Goal: Information Seeking & Learning: Learn about a topic

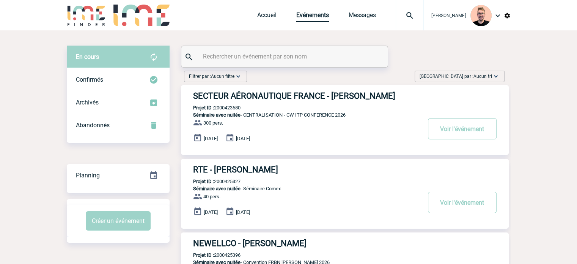
drag, startPoint x: 0, startPoint y: 0, endPoint x: 295, endPoint y: 17, distance: 295.7
click at [296, 17] on link "Evénements" at bounding box center [312, 16] width 33 height 11
click at [453, 74] on div "Trier par : Aucun tri Aucun tri Date d'événement Date d'événement Date demande …" at bounding box center [460, 76] width 90 height 11
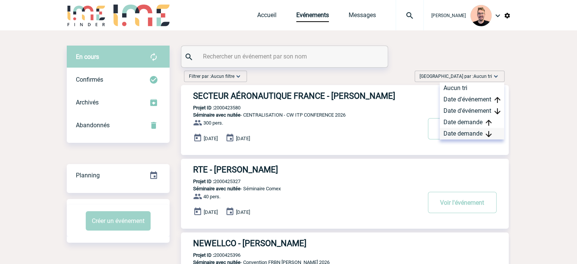
click at [461, 132] on div "Date demande" at bounding box center [472, 133] width 65 height 11
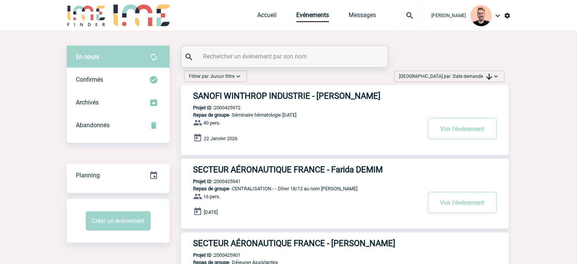
click at [265, 95] on h3 "SANOFI WINTHROP INDUSTRIE - Sandrine BELLAND" at bounding box center [307, 95] width 228 height 9
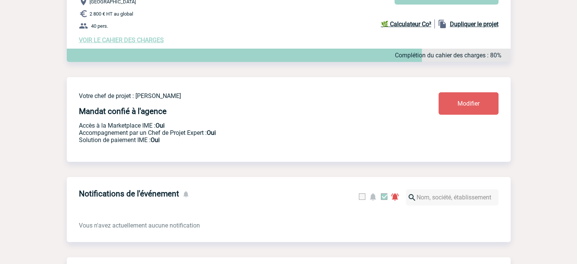
scroll to position [62, 0]
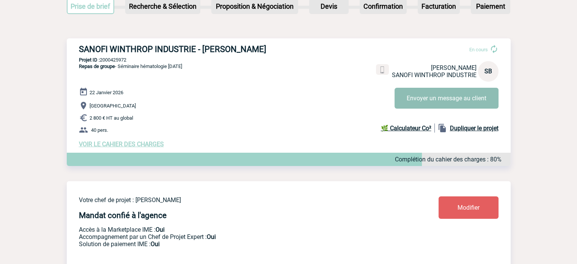
click at [409, 93] on button "Envoyer un message au client" at bounding box center [447, 98] width 104 height 21
click at [121, 145] on span "VOIR LE CAHIER DES CHARGES" at bounding box center [121, 143] width 85 height 7
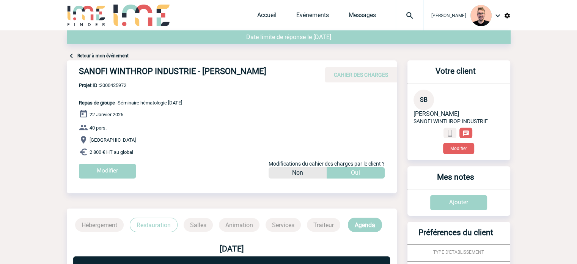
drag, startPoint x: 266, startPoint y: 70, endPoint x: 74, endPoint y: 68, distance: 192.0
click at [74, 68] on div "SANOFI WINTHROP INDUSTRIE - Sandrine BELLAND CAHIER DES CHARGES" at bounding box center [232, 71] width 330 height 22
copy h4 "SANOFI WINTHROP INDUSTRIE - Sandrine BELLAND"
click at [115, 86] on span "Projet ID : 2000425972" at bounding box center [130, 85] width 103 height 6
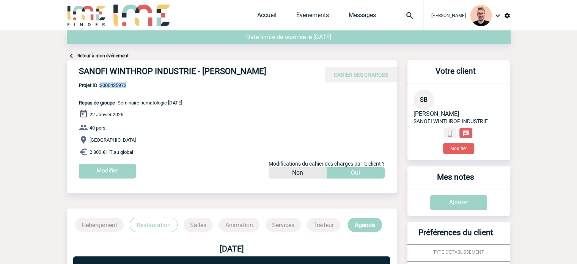
copy span "2000425972"
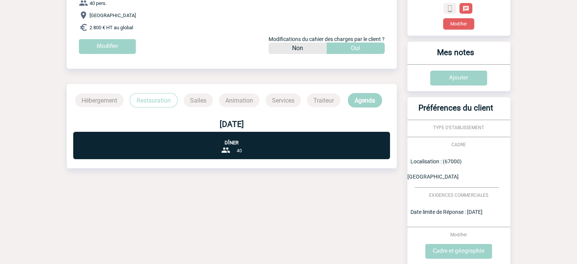
scroll to position [304, 0]
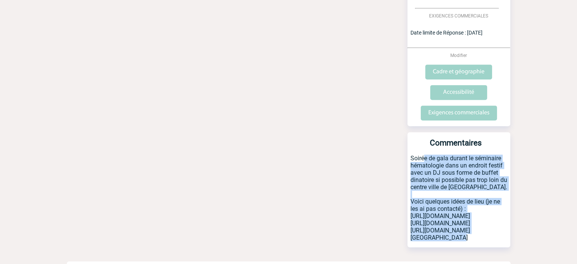
drag, startPoint x: 455, startPoint y: 232, endPoint x: 409, endPoint y: 144, distance: 99.3
click at [409, 154] on p "Soirée de gala durant le séminaire hématologie dans un endroit festif avec un D…" at bounding box center [458, 200] width 103 height 93
copy p "Soirée de gala durant le séminaire hématologie dans un endroit festif avec un D…"
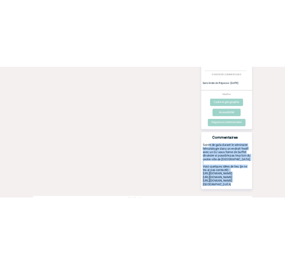
scroll to position [0, 0]
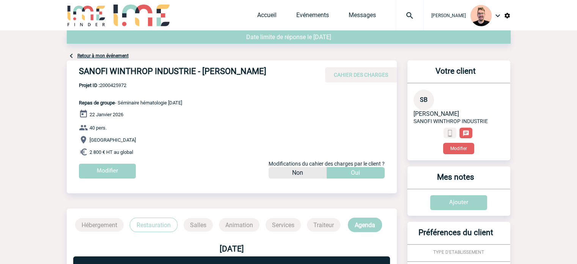
drag, startPoint x: 134, startPoint y: 153, endPoint x: 75, endPoint y: 127, distance: 64.4
click at [75, 127] on div "SANOFI WINTHROP INDUSTRIE - Sandrine BELLAND CAHIER DES CHARGES SANOFI WINTHROP…" at bounding box center [232, 122] width 330 height 124
copy div "40 pers. Strasbourg 2 800 € HT au global"
